Goal: Information Seeking & Learning: Learn about a topic

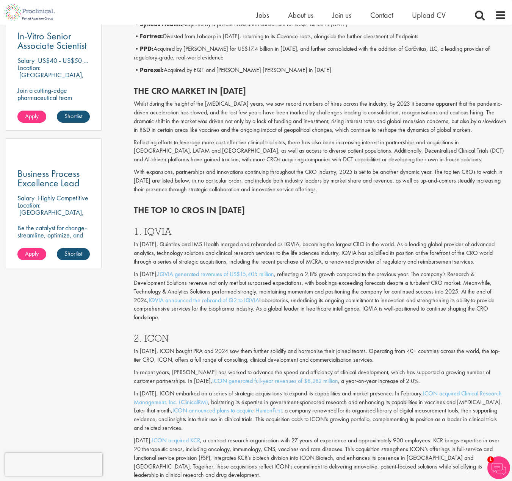
click at [158, 234] on h3 "1. IQVIA" at bounding box center [320, 231] width 372 height 10
copy h3 "IQVIA"
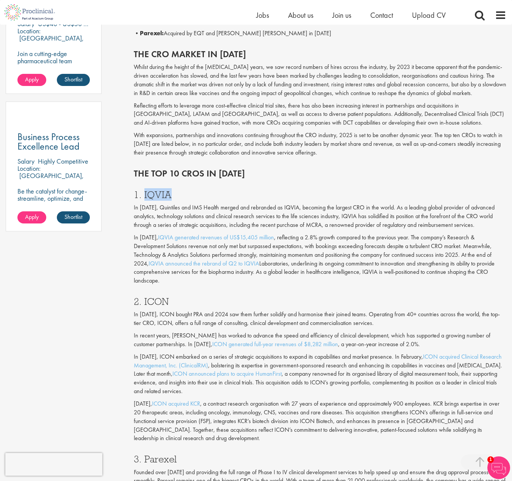
scroll to position [492, 0]
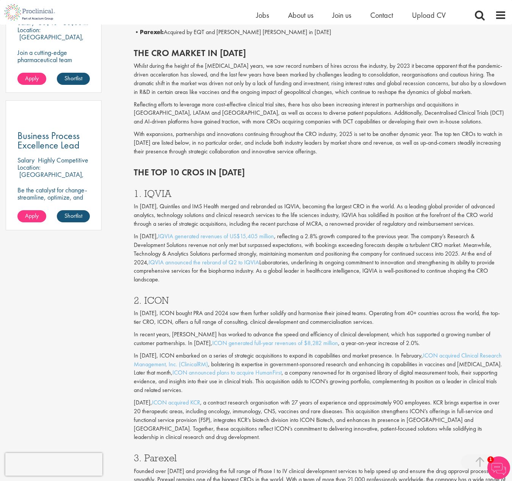
click at [161, 295] on h3 "2. ICON" at bounding box center [320, 300] width 372 height 10
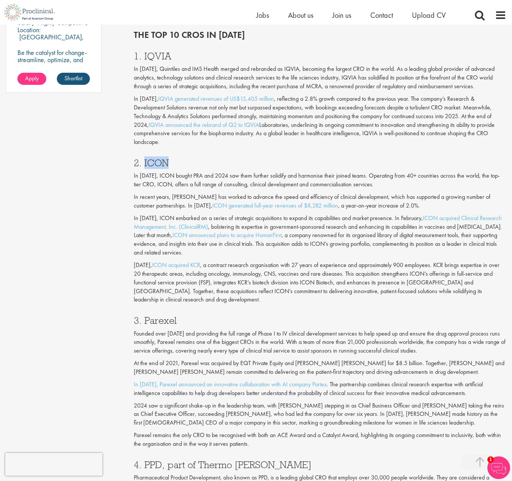
scroll to position [644, 0]
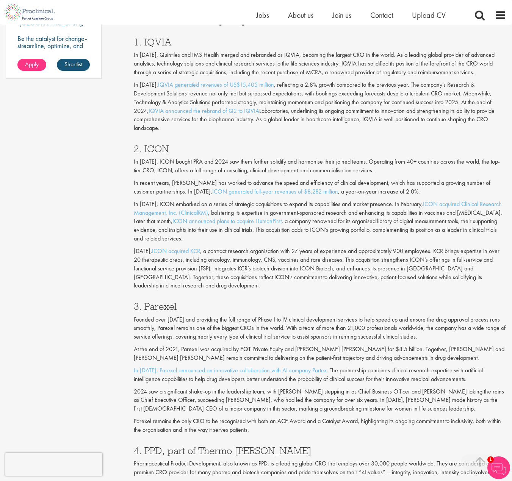
click at [155, 301] on h3 "3. Parexel" at bounding box center [320, 306] width 372 height 10
copy h3 "Parexel"
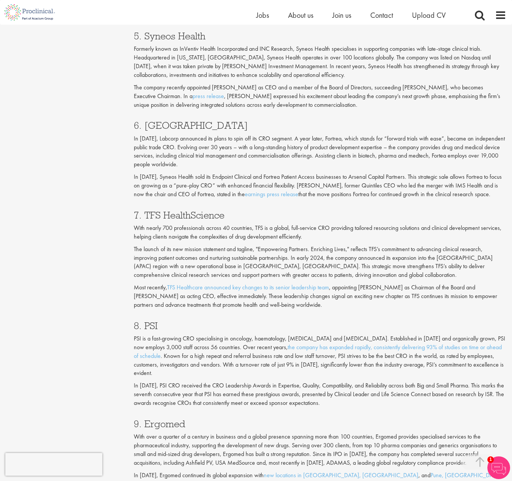
scroll to position [1325, 0]
